Goal: Task Accomplishment & Management: Manage account settings

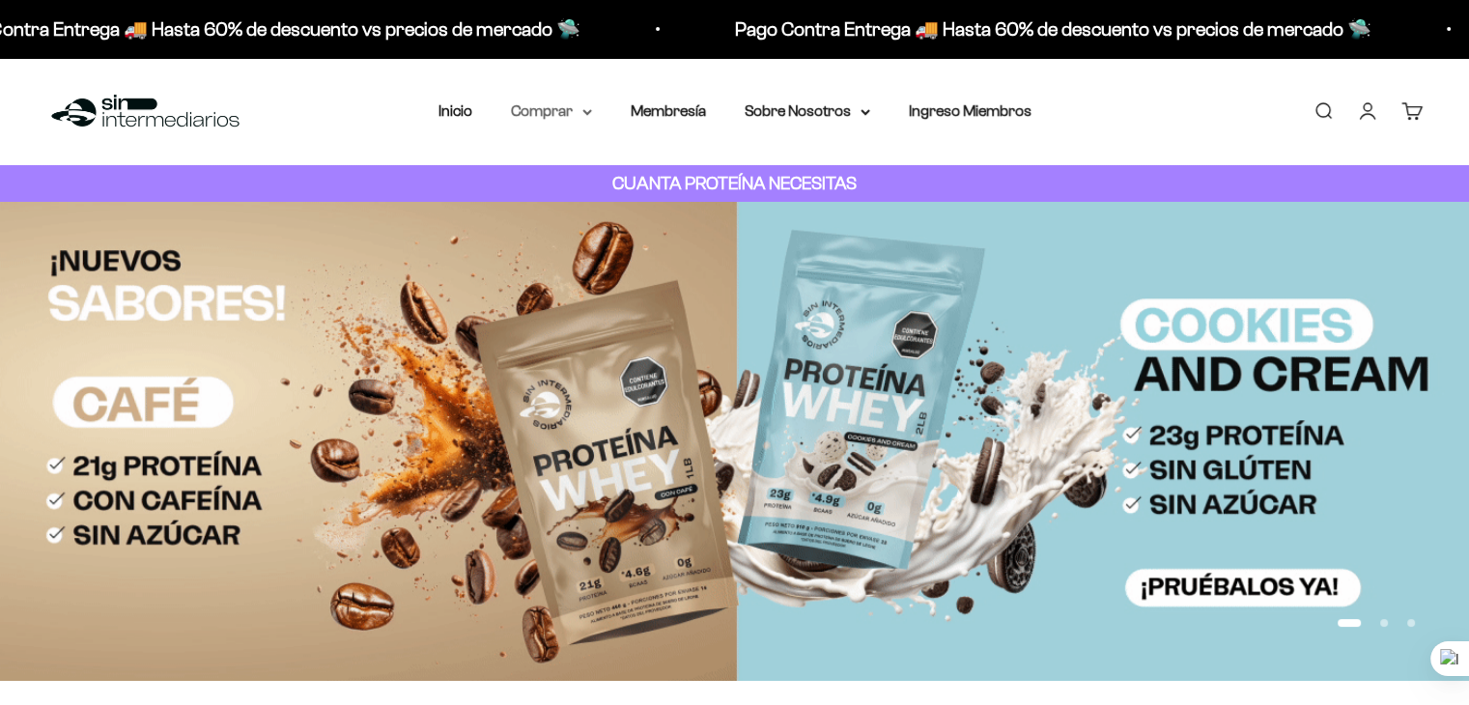
click at [568, 108] on summary "Comprar" at bounding box center [551, 110] width 81 height 25
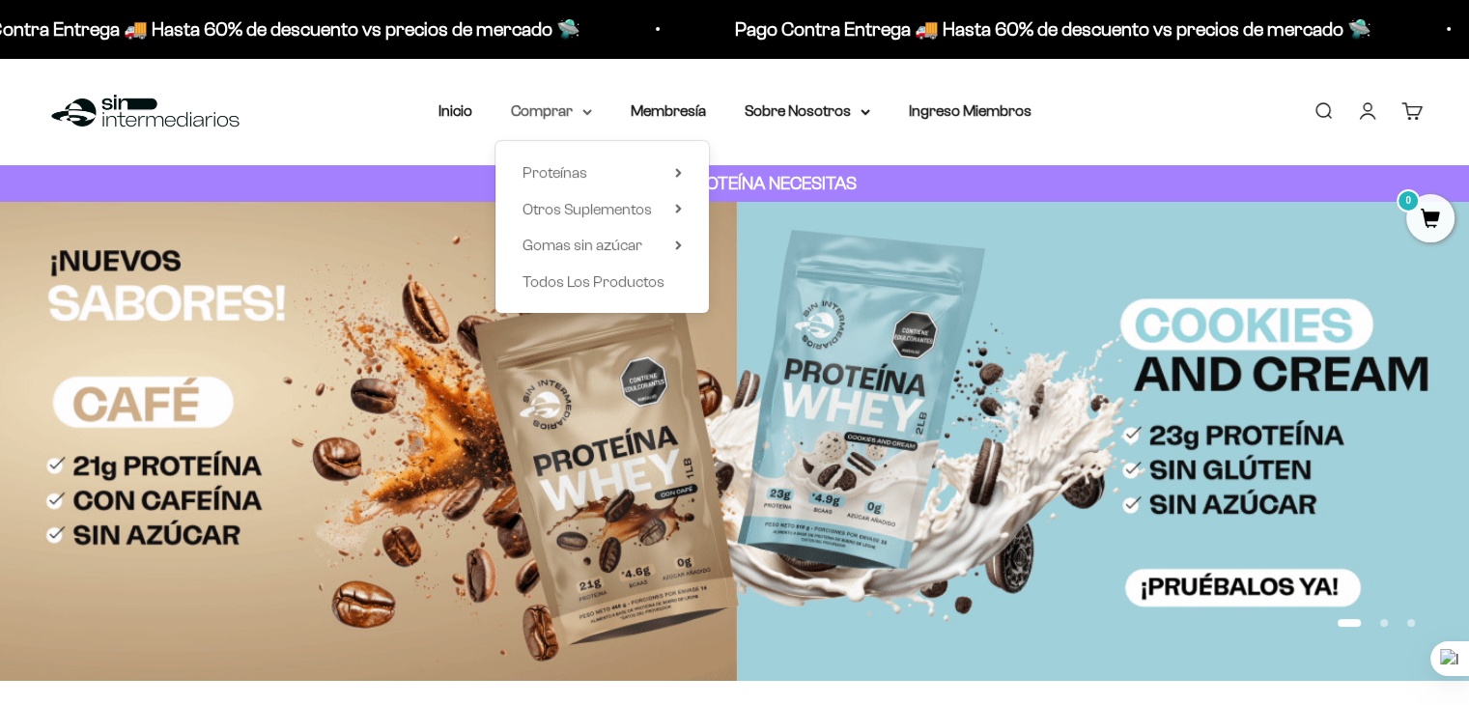
click at [568, 108] on summary "Comprar" at bounding box center [551, 110] width 81 height 25
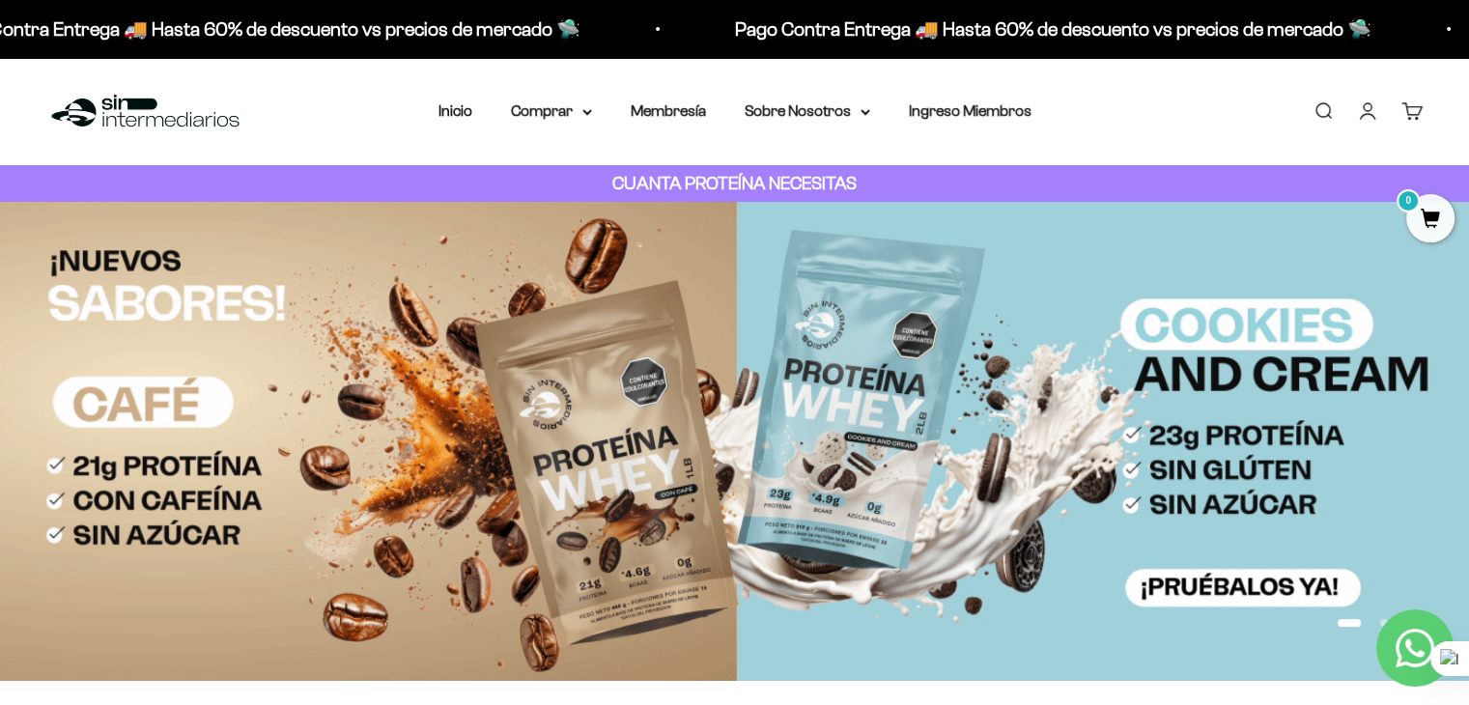
click at [1375, 114] on link "Iniciar sesión" at bounding box center [1367, 110] width 21 height 21
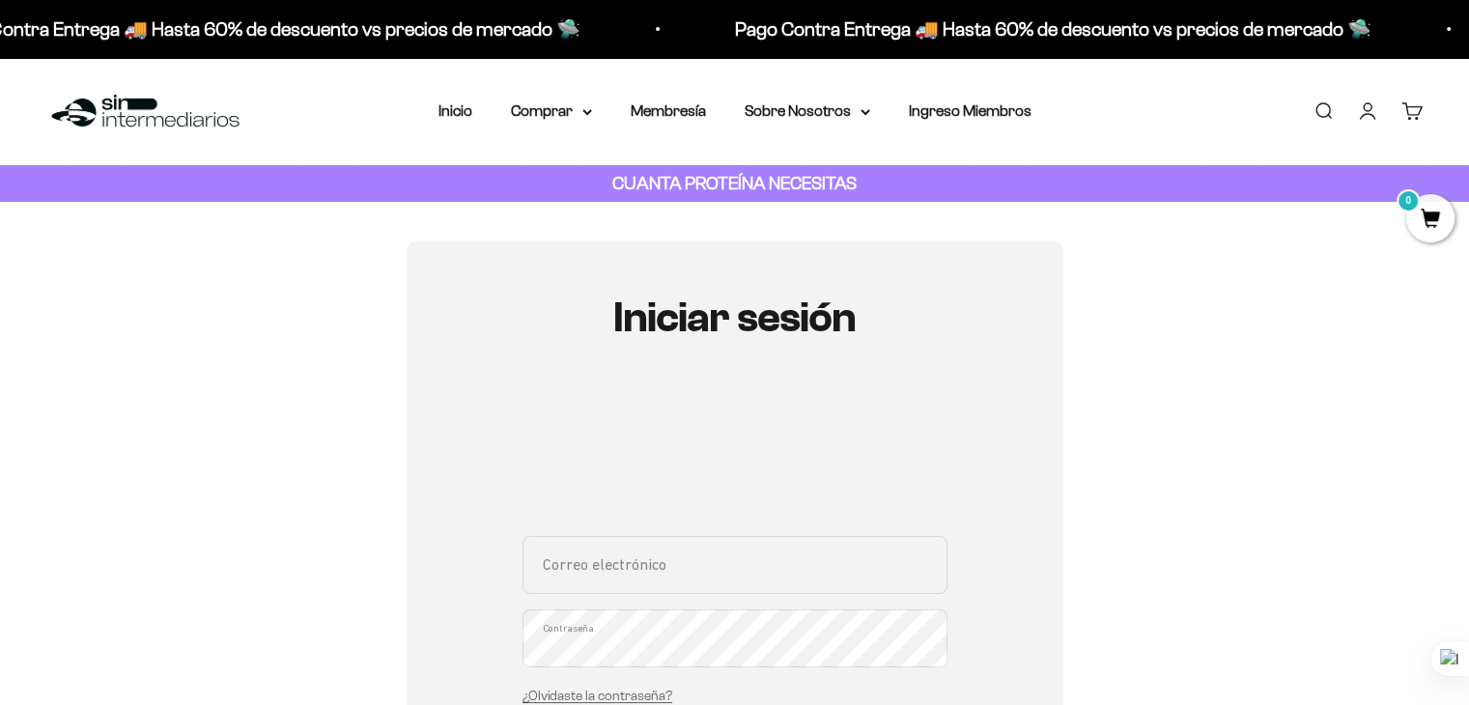
click at [665, 574] on input "Correo electrónico" at bounding box center [734, 565] width 425 height 58
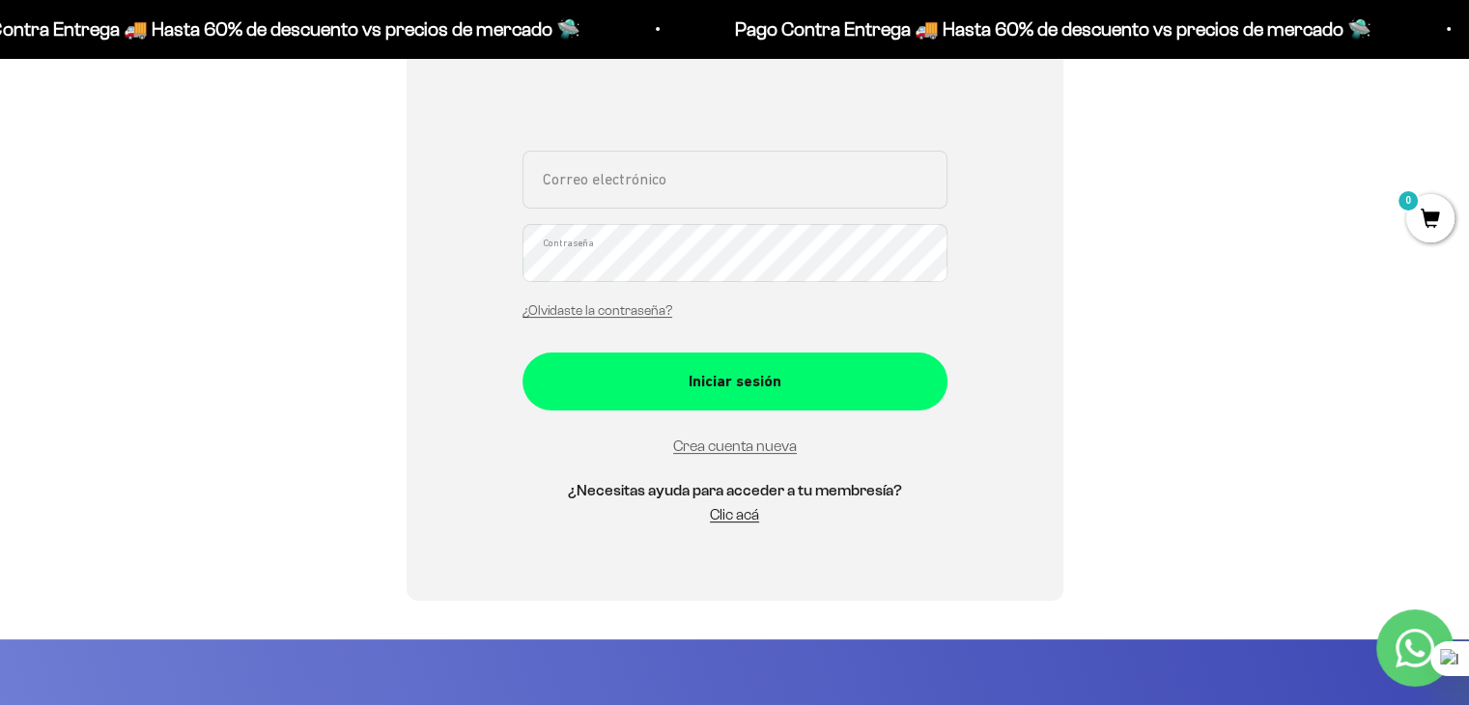
scroll to position [386, 0]
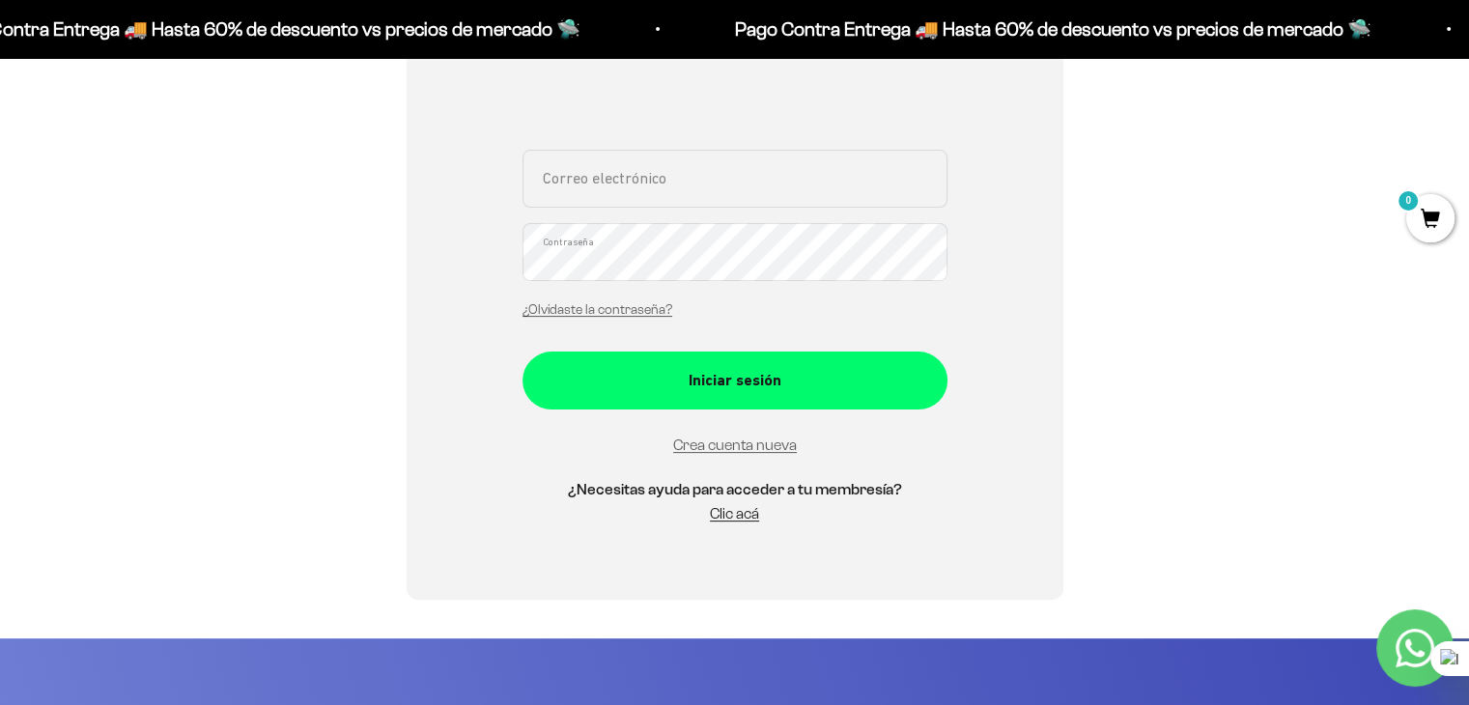
type input "[PERSON_NAME][EMAIL_ADDRESS][DOMAIN_NAME]"
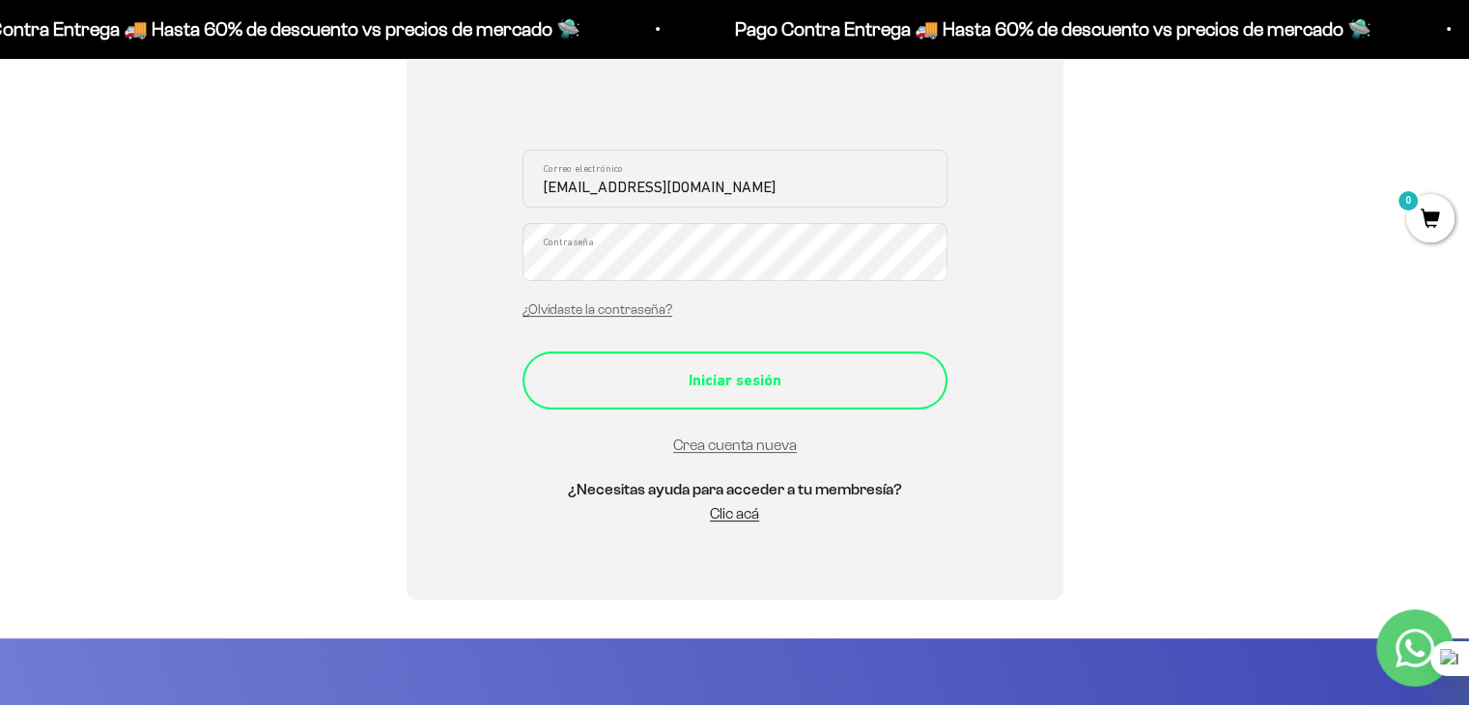
drag, startPoint x: 811, startPoint y: 404, endPoint x: 769, endPoint y: 561, distance: 163.0
click at [805, 406] on button "Iniciar sesión" at bounding box center [734, 380] width 425 height 58
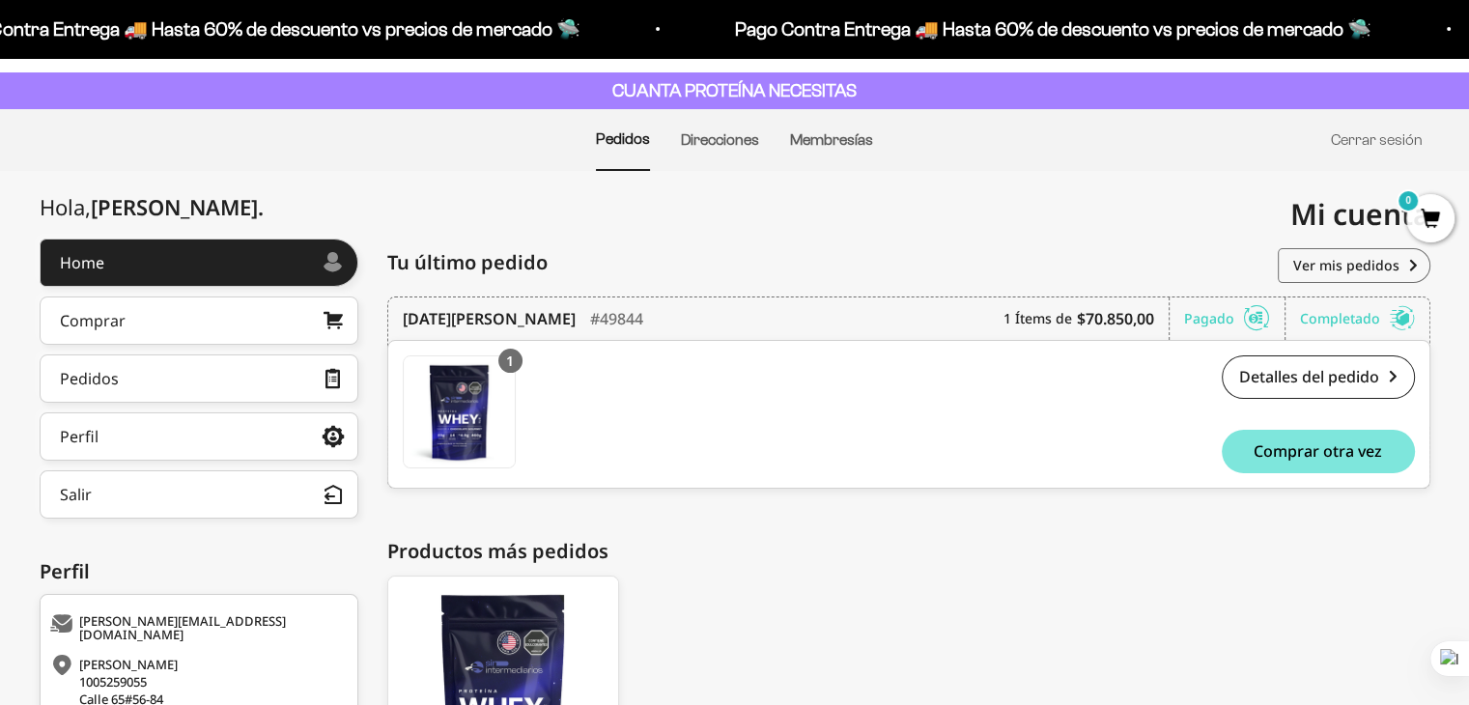
scroll to position [97, 0]
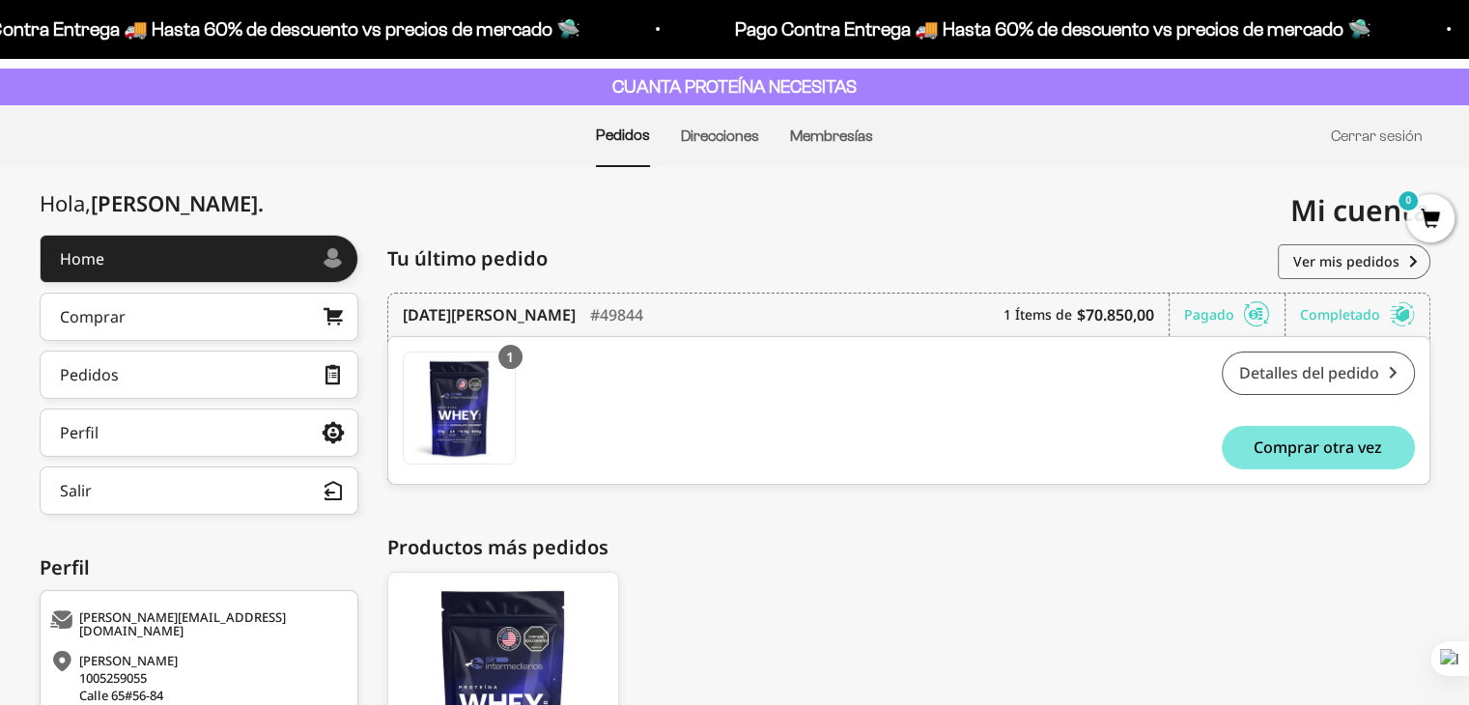
click at [1312, 387] on link "Detalles del pedido" at bounding box center [1318, 372] width 193 height 43
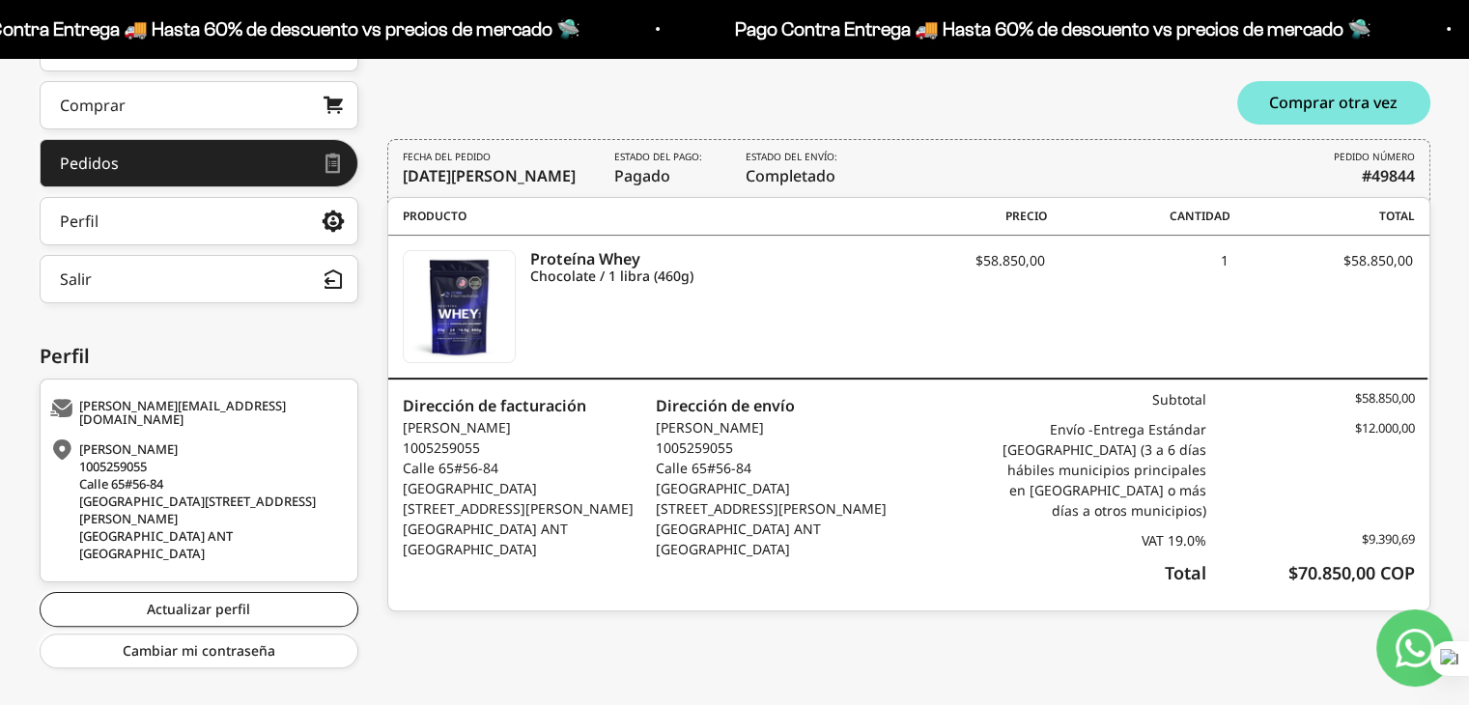
scroll to position [309, 0]
